Goal: Information Seeking & Learning: Learn about a topic

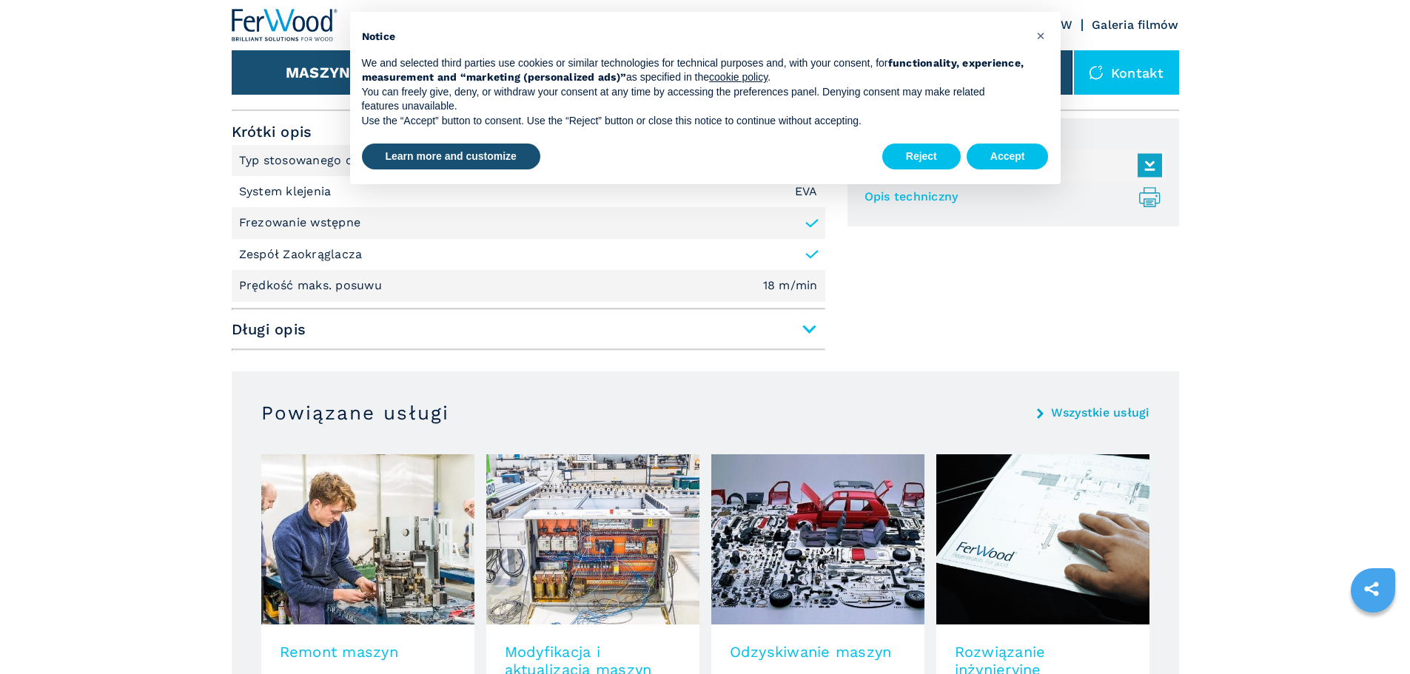
scroll to position [962, 0]
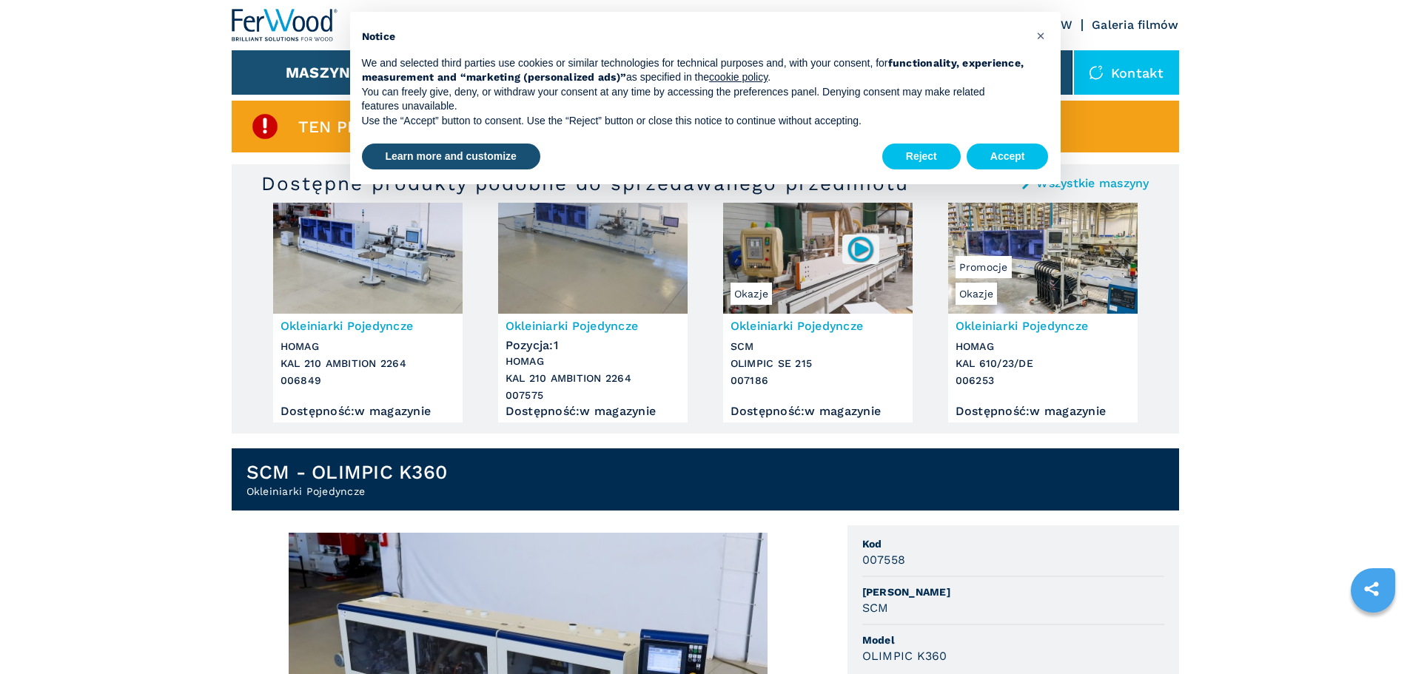
scroll to position [296, 0]
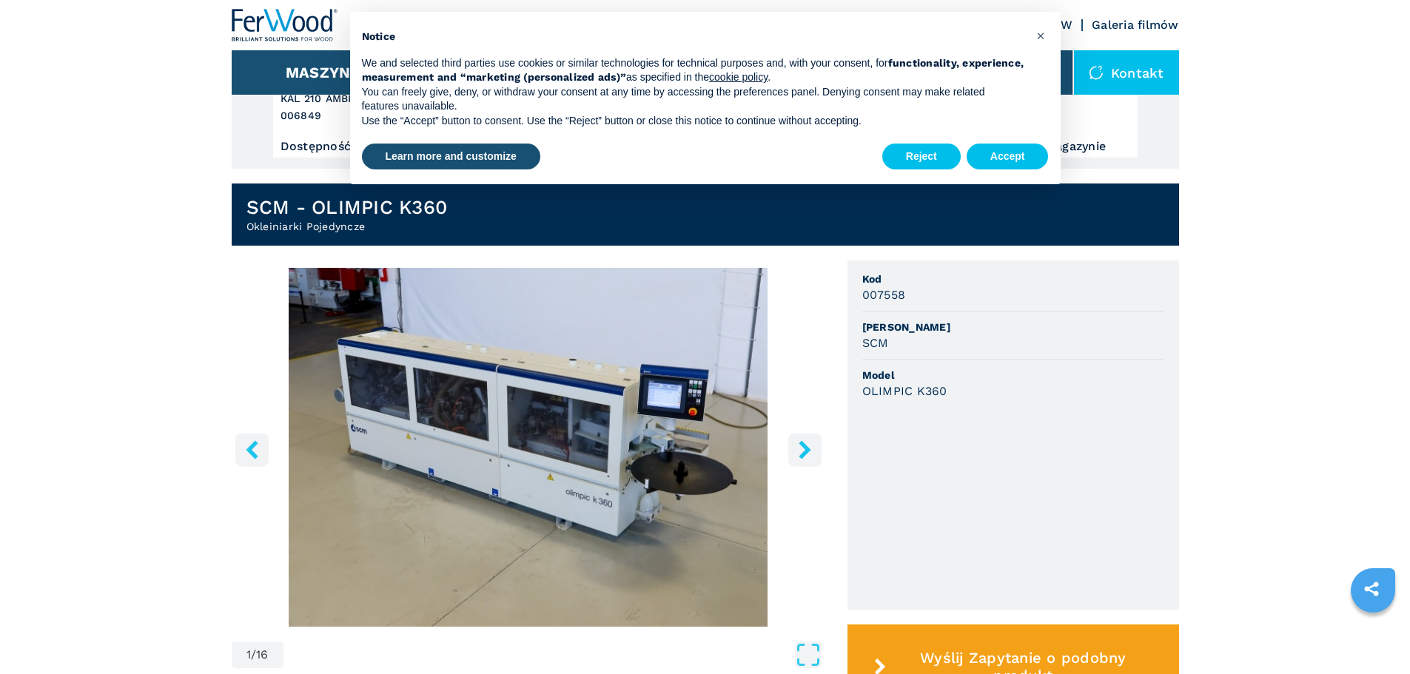
click at [804, 446] on icon "right-button" at bounding box center [805, 449] width 12 height 19
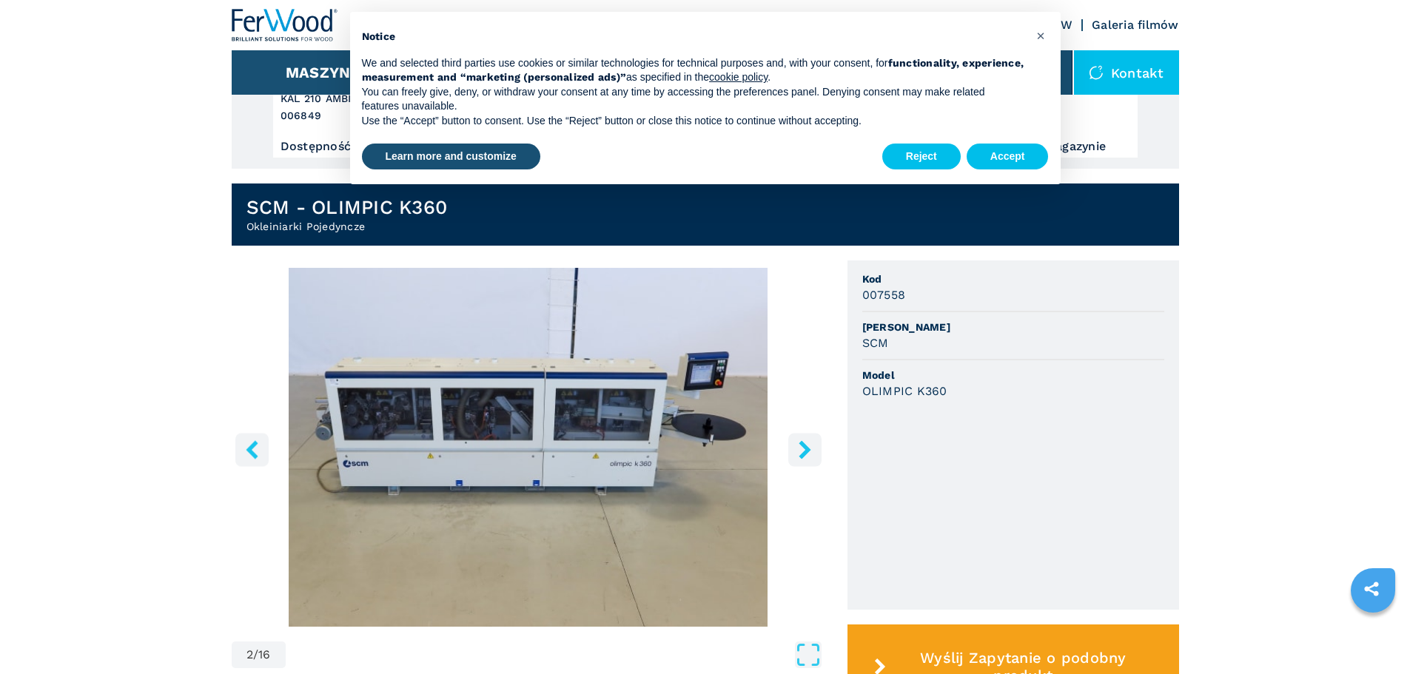
click at [804, 446] on icon "right-button" at bounding box center [805, 449] width 12 height 19
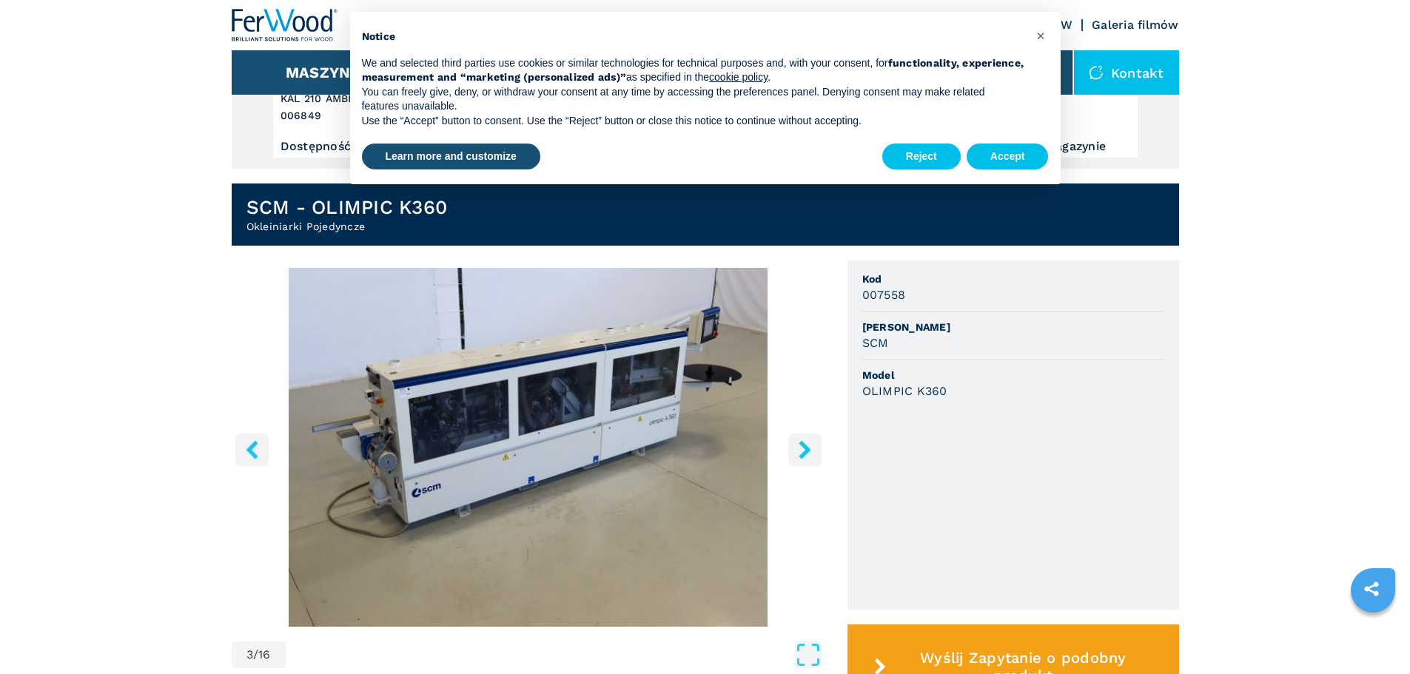
click at [804, 446] on icon "right-button" at bounding box center [805, 449] width 12 height 19
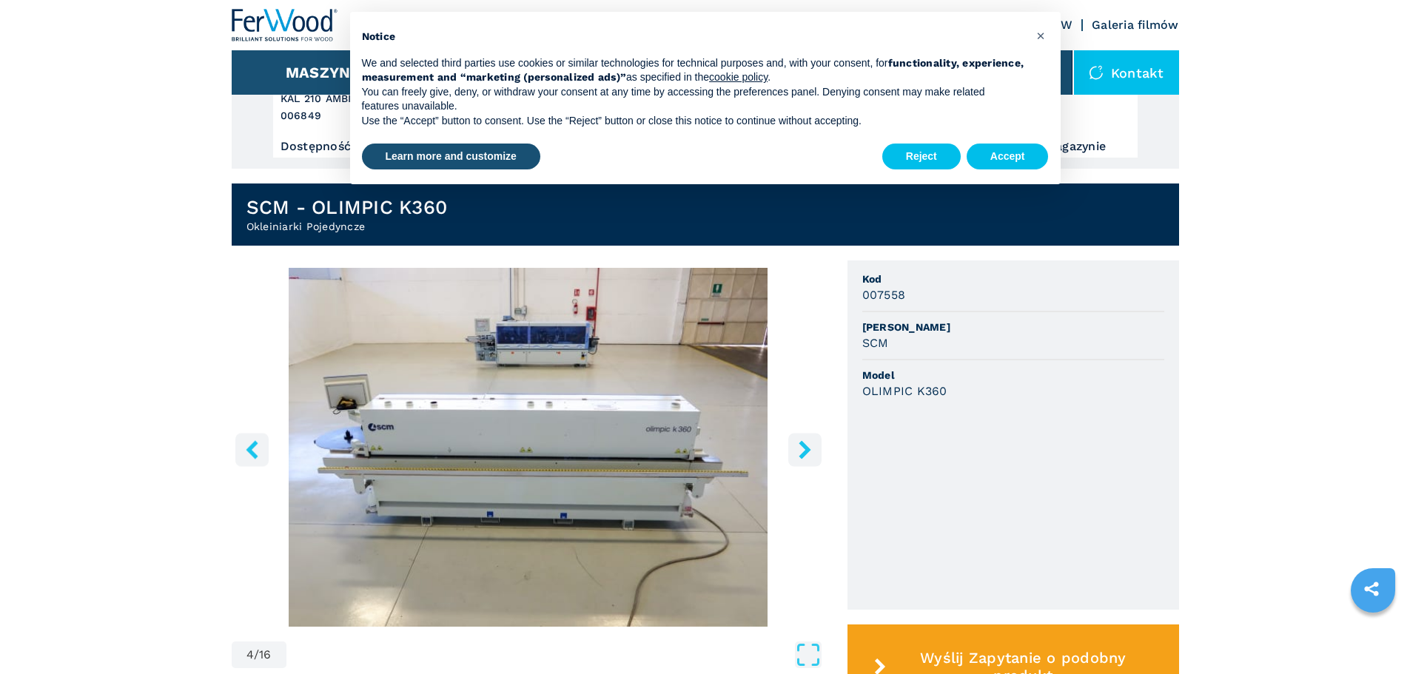
click at [804, 446] on icon "right-button" at bounding box center [805, 449] width 12 height 19
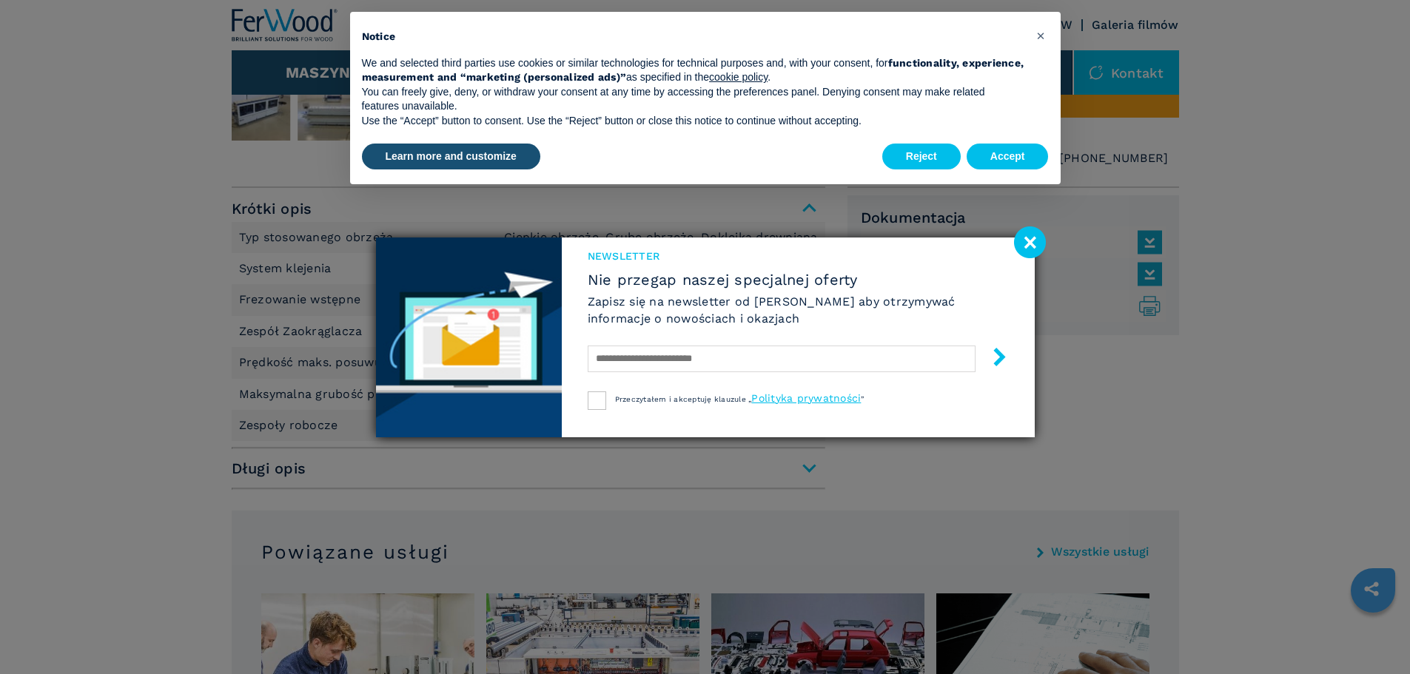
scroll to position [888, 0]
